Goal: Information Seeking & Learning: Learn about a topic

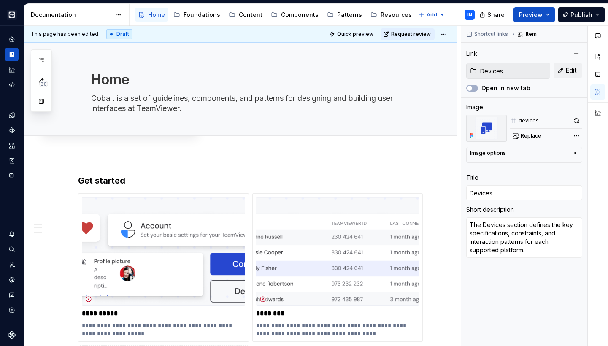
scroll to position [445, 0]
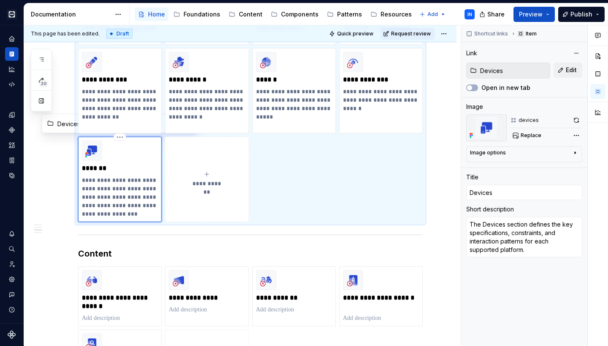
click at [89, 150] on img at bounding box center [92, 150] width 20 height 20
click at [192, 12] on div "Foundations" at bounding box center [201, 14] width 37 height 8
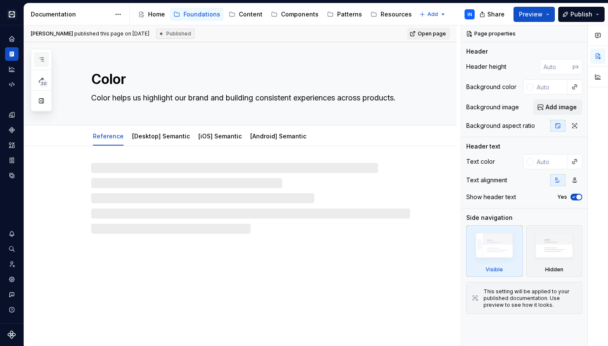
click at [40, 60] on icon "button" at bounding box center [41, 59] width 7 height 7
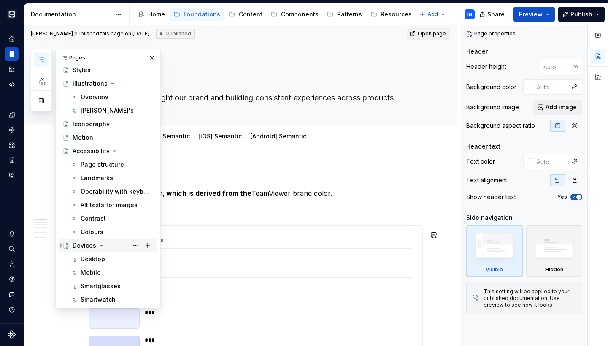
scroll to position [210, 0]
click at [91, 259] on div "Desktop" at bounding box center [93, 259] width 24 height 8
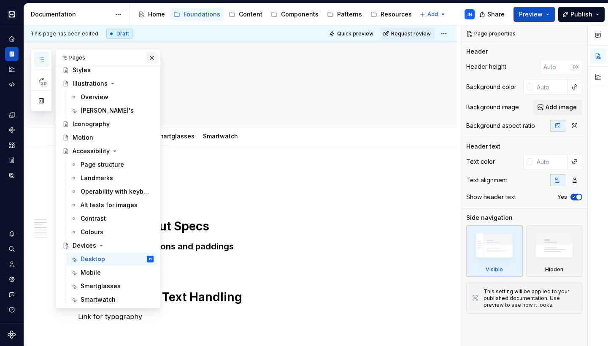
click at [148, 58] on button "button" at bounding box center [152, 58] width 12 height 12
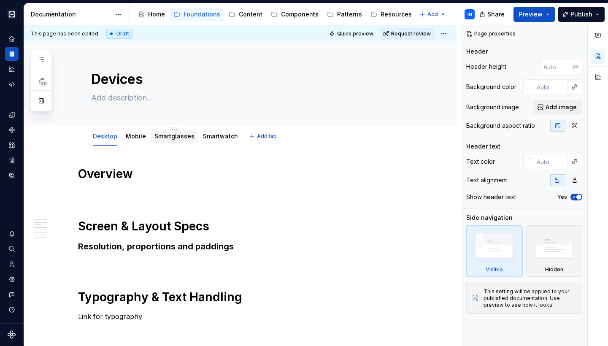
click at [172, 140] on div "Smartglasses" at bounding box center [174, 136] width 40 height 10
click at [167, 137] on link "Smartglasses" at bounding box center [174, 135] width 40 height 7
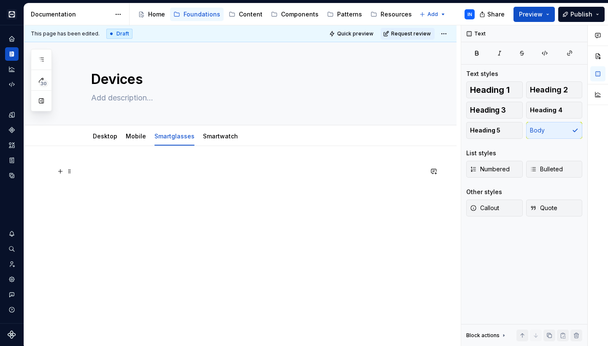
click at [136, 167] on p at bounding box center [250, 171] width 345 height 10
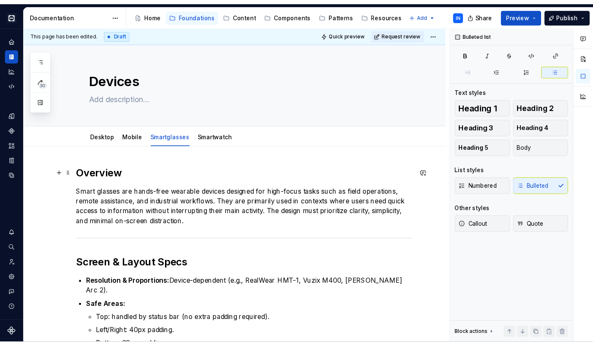
scroll to position [69, 0]
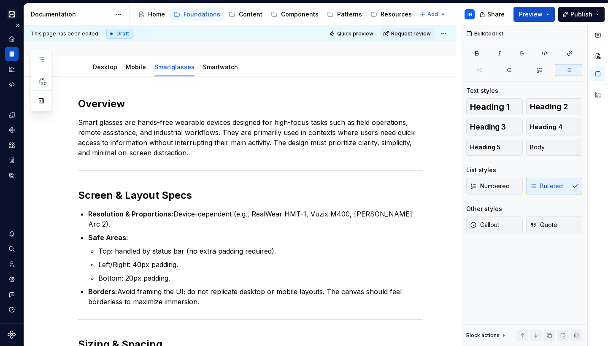
type textarea "*"
